Goal: Participate in discussion

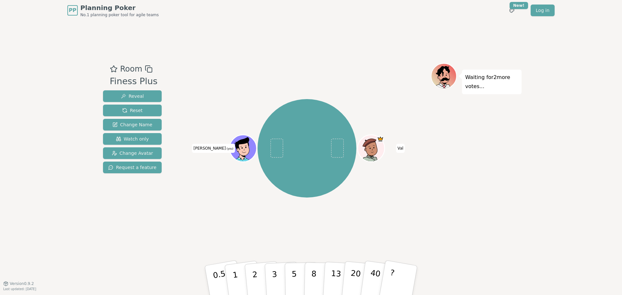
click at [356, 75] on div "[PERSON_NAME] [PERSON_NAME] (you)" at bounding box center [307, 148] width 248 height 147
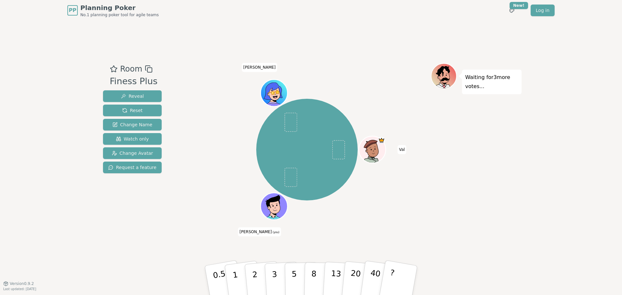
click at [329, 64] on div at bounding box center [307, 69] width 248 height 12
click at [275, 274] on p "3" at bounding box center [274, 280] width 7 height 35
click at [232, 221] on div "[PERSON_NAME] [PERSON_NAME] (you) [PERSON_NAME]" at bounding box center [307, 150] width 248 height 150
click at [258, 279] on button "2" at bounding box center [262, 280] width 37 height 51
click at [234, 231] on div "[PERSON_NAME] [PERSON_NAME] (you) [PERSON_NAME]" at bounding box center [307, 152] width 248 height 178
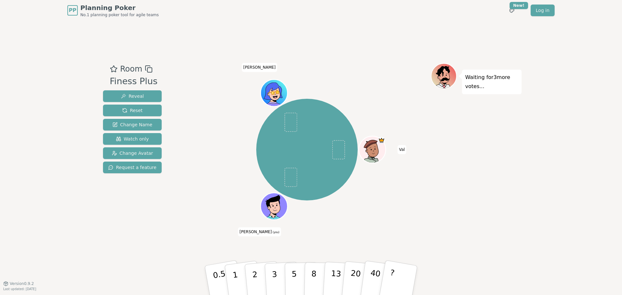
click at [348, 118] on div "[PERSON_NAME] [PERSON_NAME] (you) [PERSON_NAME]" at bounding box center [306, 149] width 101 height 101
click at [278, 270] on button "3" at bounding box center [281, 280] width 35 height 51
click at [233, 245] on div "Room Finess Plus Reveal Reset Change Name Watch only Change Avatar Request a fe…" at bounding box center [310, 152] width 421 height 263
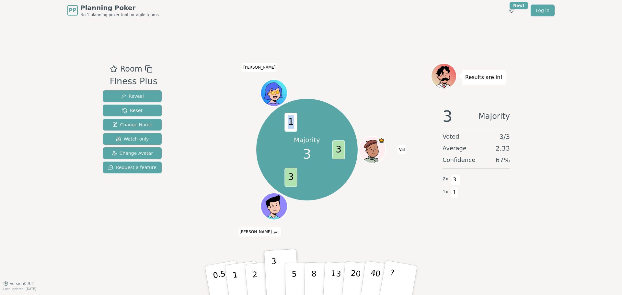
click at [290, 125] on span "1" at bounding box center [291, 122] width 13 height 19
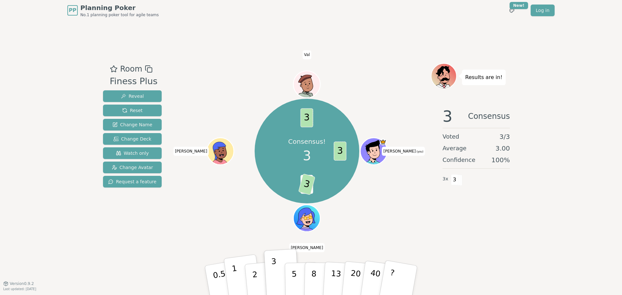
click at [239, 282] on button "1" at bounding box center [242, 280] width 39 height 52
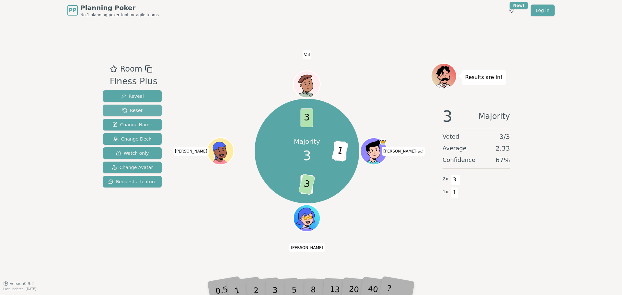
click at [135, 109] on span "Reset" at bounding box center [132, 110] width 20 height 6
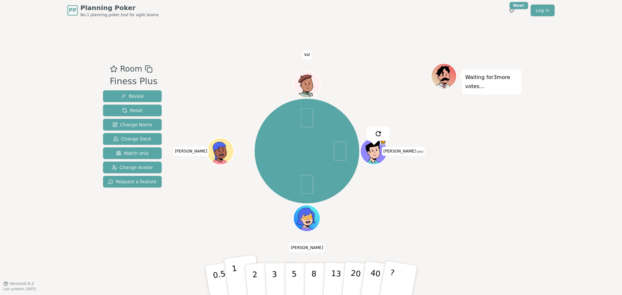
click at [231, 277] on button "1" at bounding box center [242, 280] width 39 height 52
click at [210, 218] on div "[PERSON_NAME] (you) [PERSON_NAME] [PERSON_NAME]" at bounding box center [307, 151] width 248 height 153
